Goal: Information Seeking & Learning: Learn about a topic

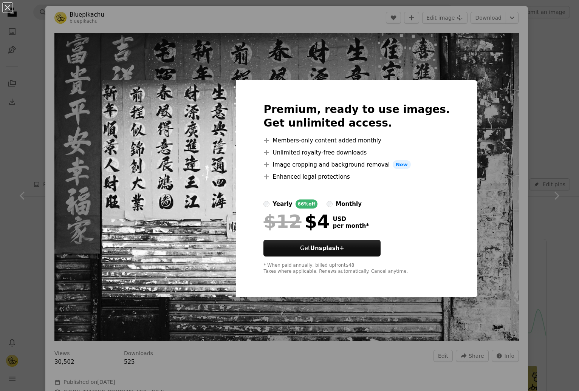
scroll to position [750, 0]
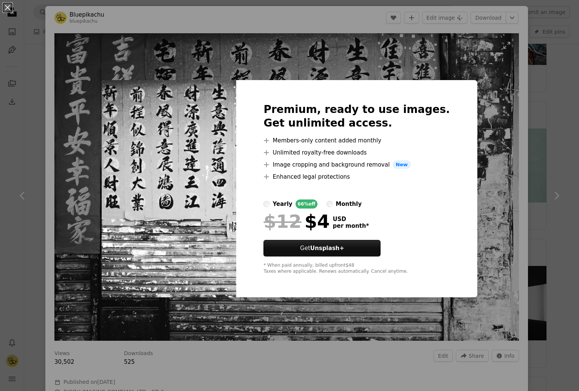
drag, startPoint x: 476, startPoint y: 121, endPoint x: 482, endPoint y: 161, distance: 40.6
click at [476, 121] on div "An X shape Premium, ready to use images. Get unlimited access. A plus sign Memb…" at bounding box center [289, 195] width 579 height 391
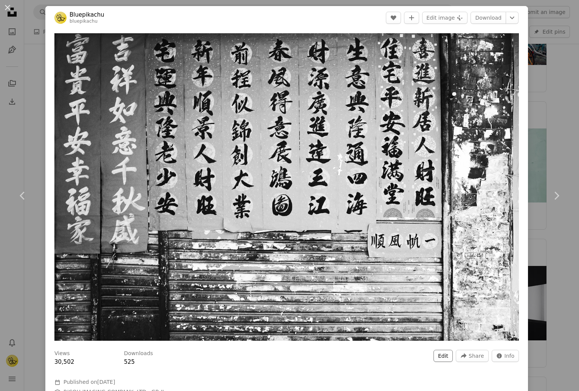
click at [450, 362] on button "Edit" at bounding box center [442, 356] width 19 height 12
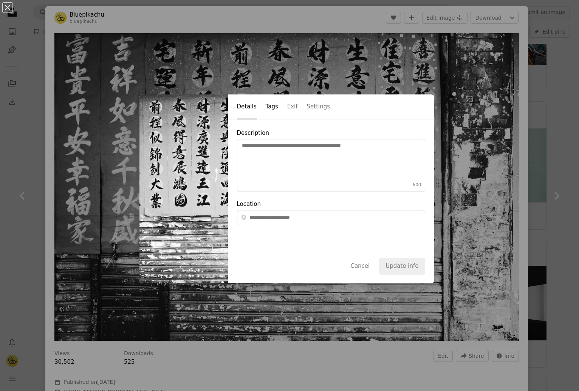
click at [275, 106] on button "Tags" at bounding box center [272, 107] width 12 height 25
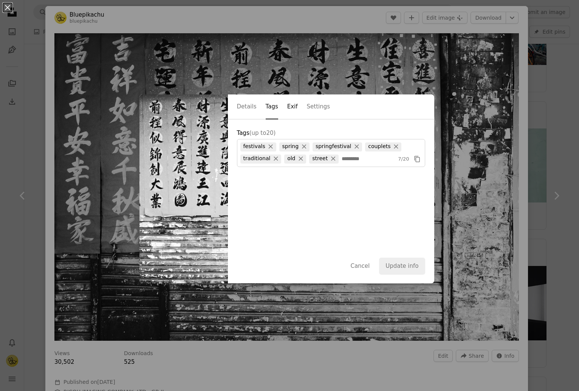
click at [293, 107] on button "Exif" at bounding box center [292, 107] width 11 height 25
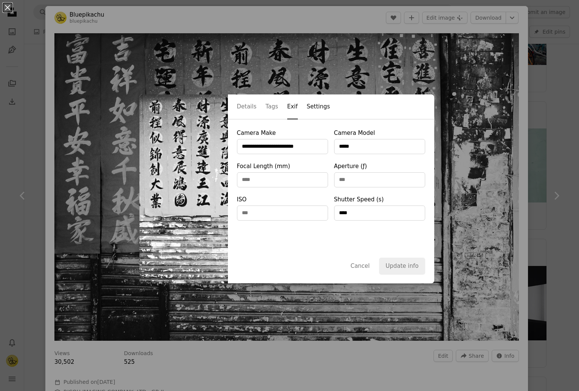
click at [311, 107] on button "Settings" at bounding box center [318, 107] width 23 height 25
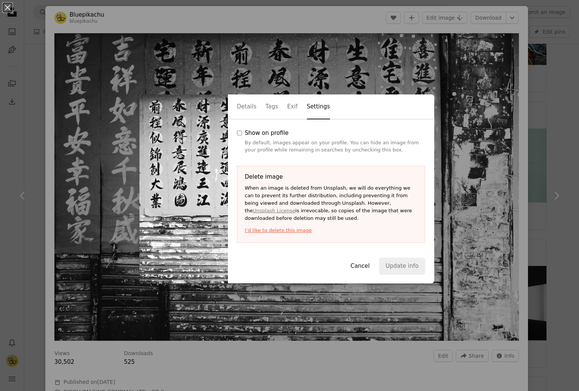
click at [362, 266] on button "Cancel" at bounding box center [360, 266] width 32 height 17
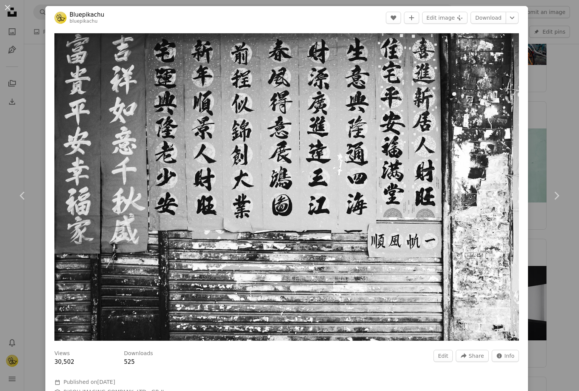
click at [551, 112] on div "An X shape Chevron left Chevron right Bluepikachu bluepikachu Edit A heart A pl…" at bounding box center [289, 195] width 579 height 391
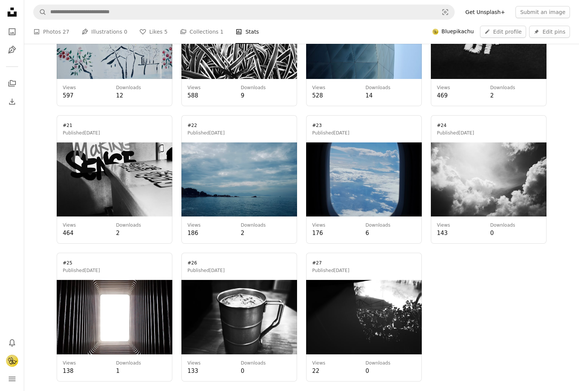
scroll to position [1394, 0]
